Goal: Transaction & Acquisition: Book appointment/travel/reservation

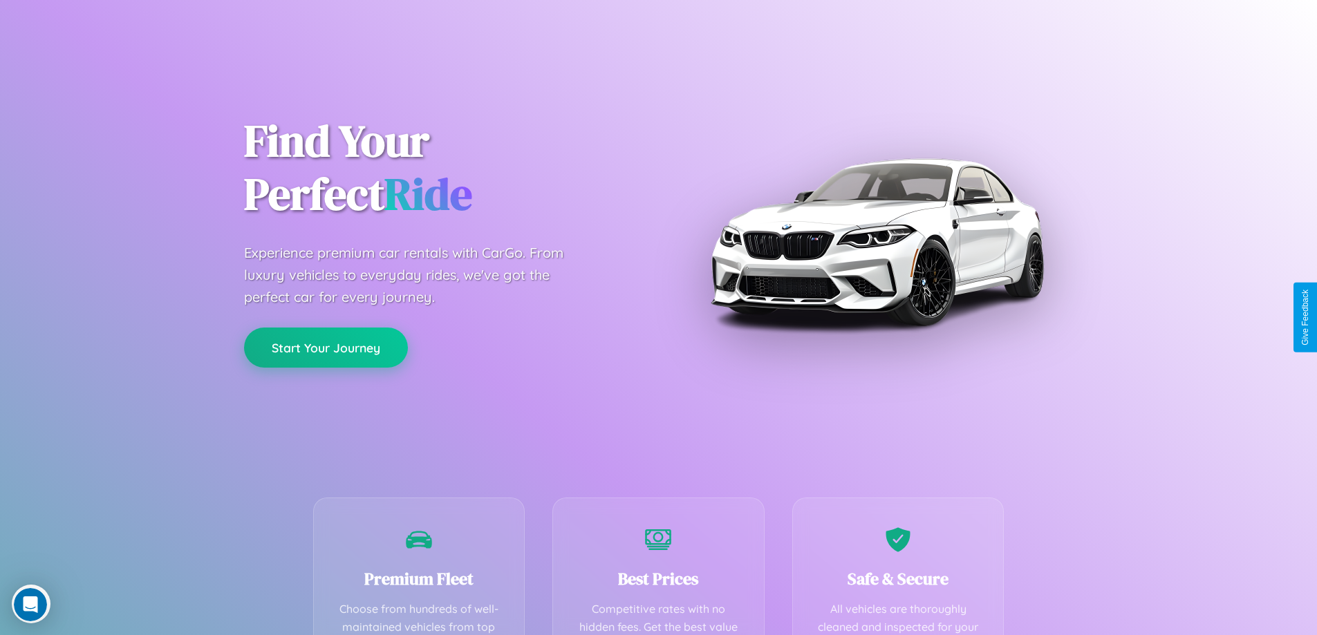
click at [326, 348] on button "Start Your Journey" at bounding box center [326, 348] width 164 height 40
click at [326, 347] on button "Start Your Journey" at bounding box center [326, 348] width 164 height 40
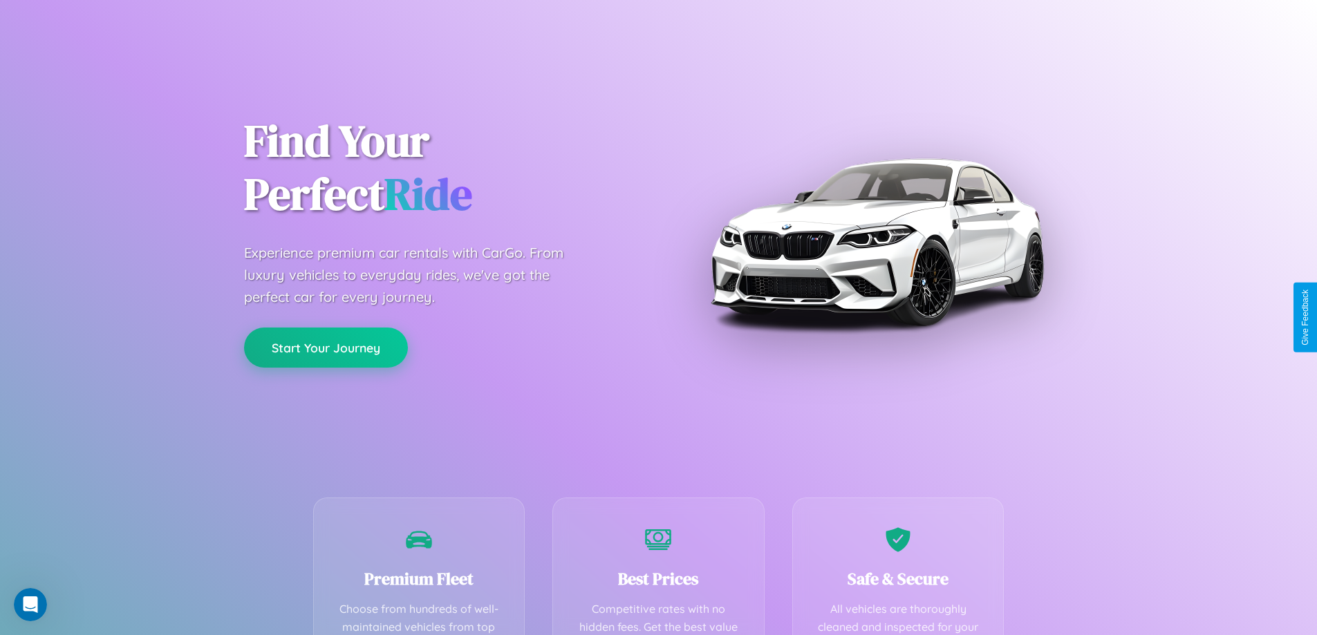
click at [326, 347] on button "Start Your Journey" at bounding box center [326, 348] width 164 height 40
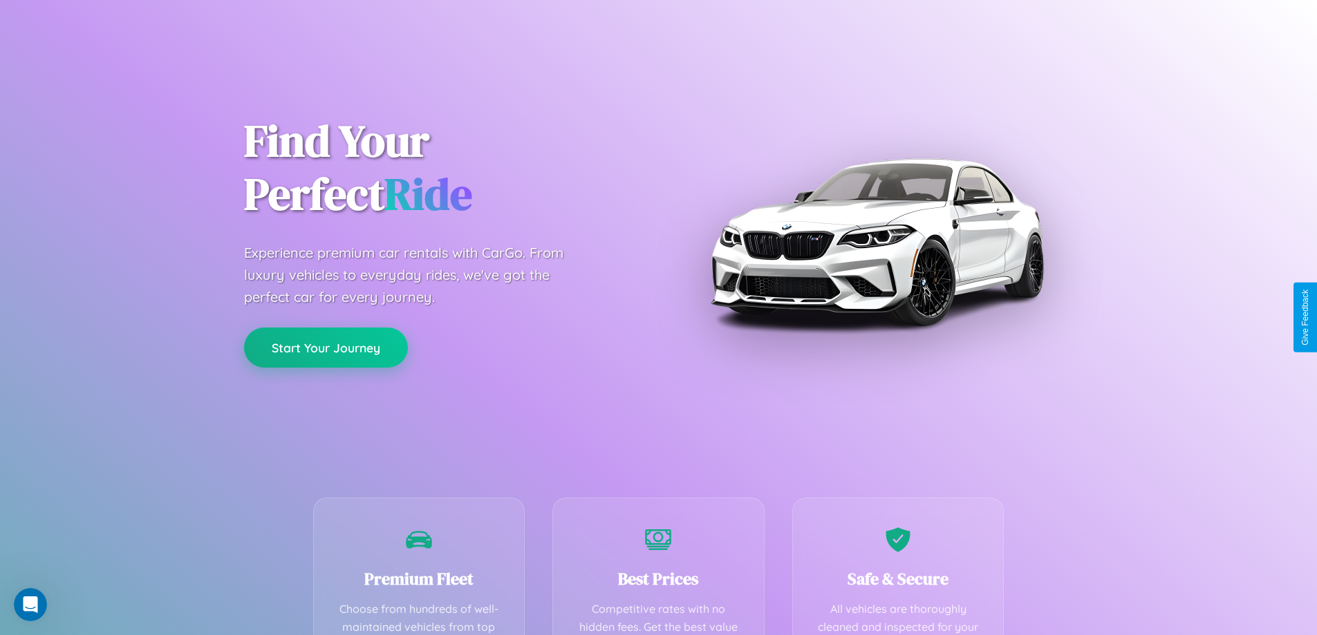
click at [326, 347] on button "Start Your Journey" at bounding box center [326, 348] width 164 height 40
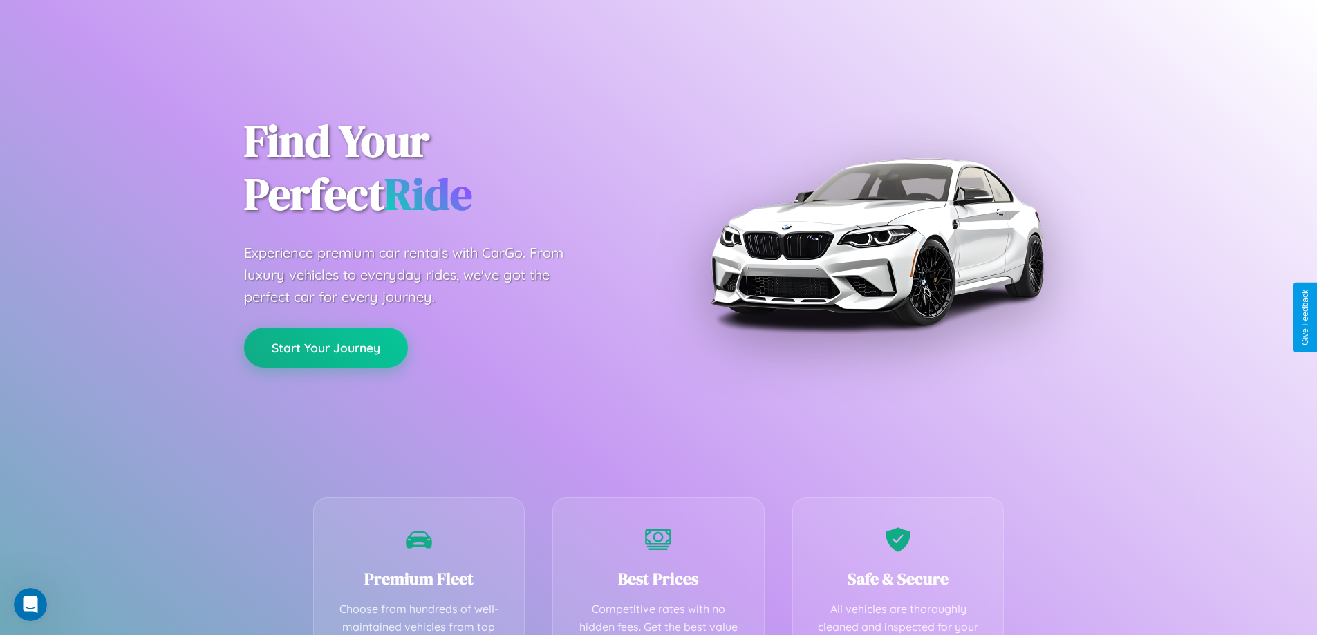
click at [326, 347] on button "Start Your Journey" at bounding box center [326, 348] width 164 height 40
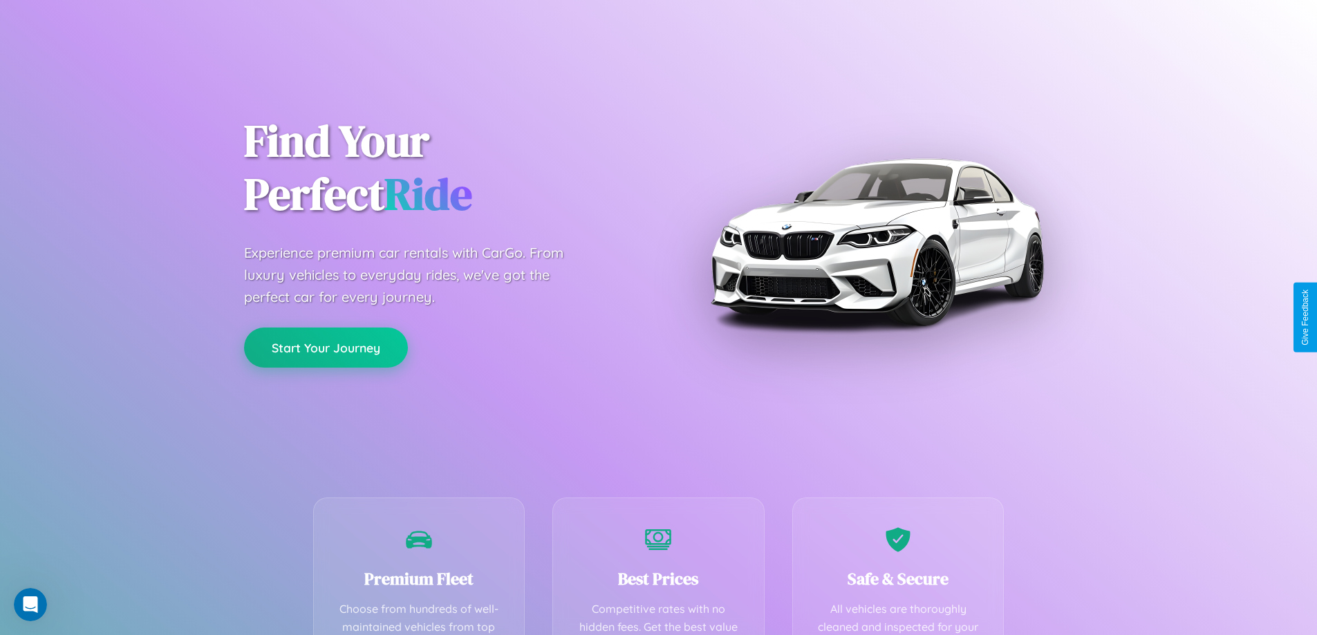
click at [326, 347] on button "Start Your Journey" at bounding box center [326, 348] width 164 height 40
